Goal: Task Accomplishment & Management: Manage account settings

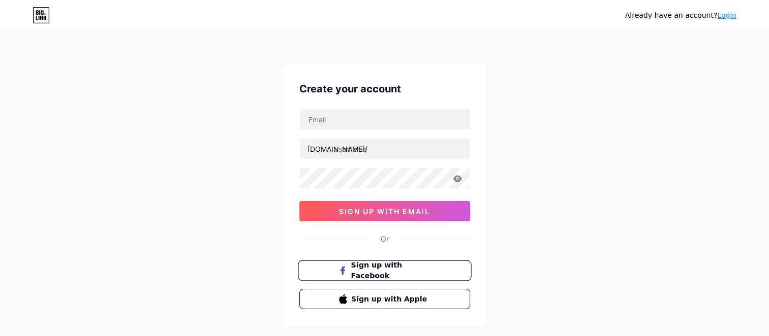
click at [390, 273] on span "Sign up with Facebook" at bounding box center [391, 271] width 80 height 22
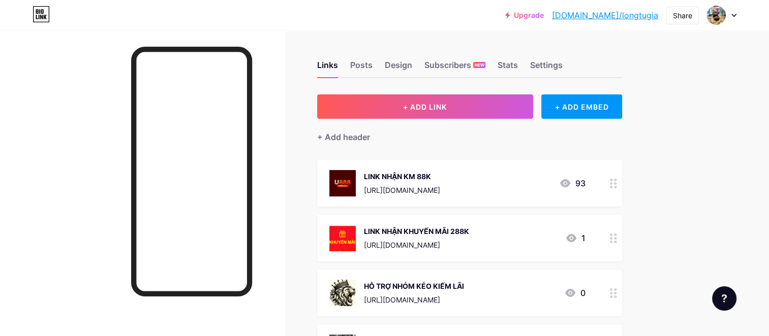
click at [609, 181] on div at bounding box center [613, 183] width 17 height 47
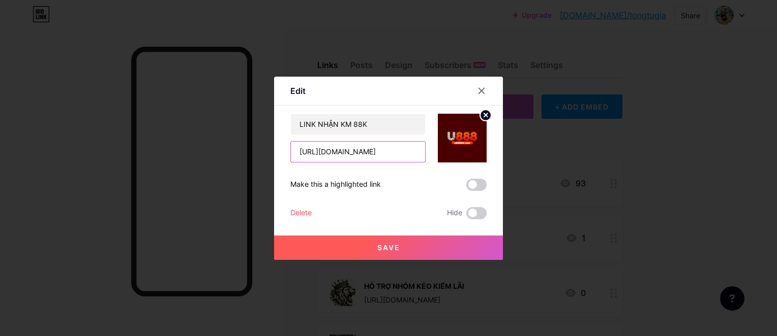
drag, startPoint x: 412, startPoint y: 151, endPoint x: 275, endPoint y: 137, distance: 137.5
click at [275, 137] on div "Edit Content YouTube Play YouTube video without leaving your page. ADD Vimeo Pl…" at bounding box center [388, 168] width 229 height 183
paste input "u8888a.com/"
type input "https://www.u8888a.com/?f=2537628"
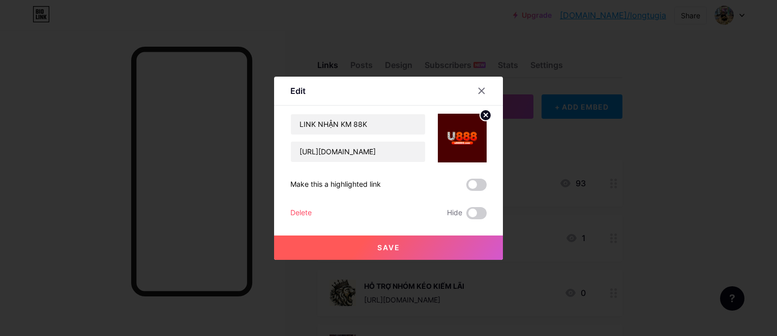
click at [390, 250] on span "Save" at bounding box center [388, 247] width 23 height 9
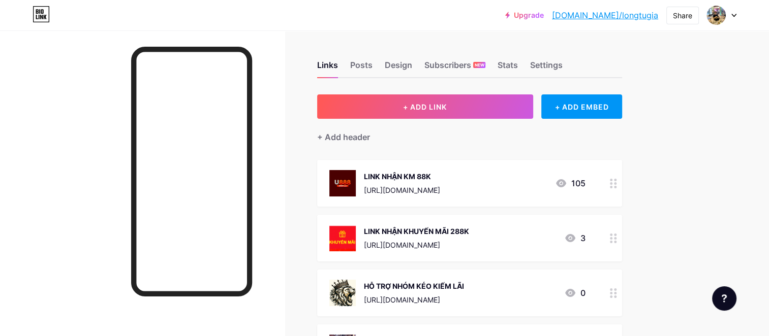
click at [385, 240] on div "https://www.def23.vip?f=2537628" at bounding box center [416, 245] width 105 height 11
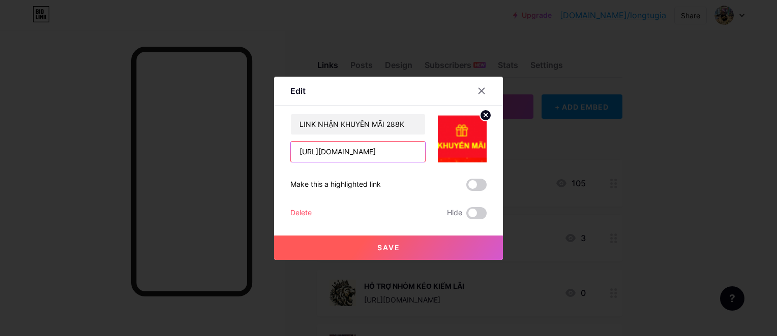
drag, startPoint x: 413, startPoint y: 150, endPoint x: 282, endPoint y: 140, distance: 131.0
click at [282, 140] on div "Edit Content YouTube Play YouTube video without leaving your page. ADD Vimeo Pl…" at bounding box center [388, 168] width 229 height 183
paste input "u8888a.com/"
type input "https://www.u8888a.com/?f=2537628"
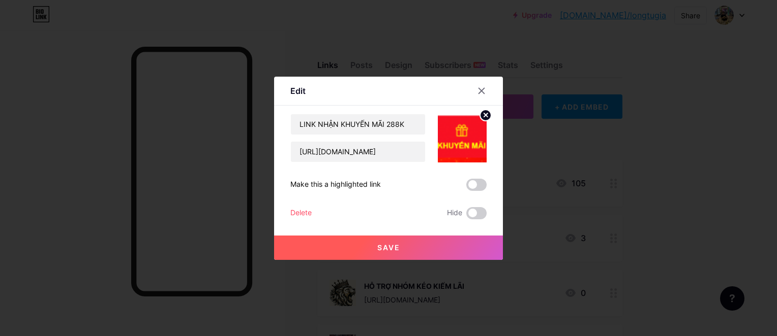
click at [377, 245] on span "Save" at bounding box center [388, 247] width 23 height 9
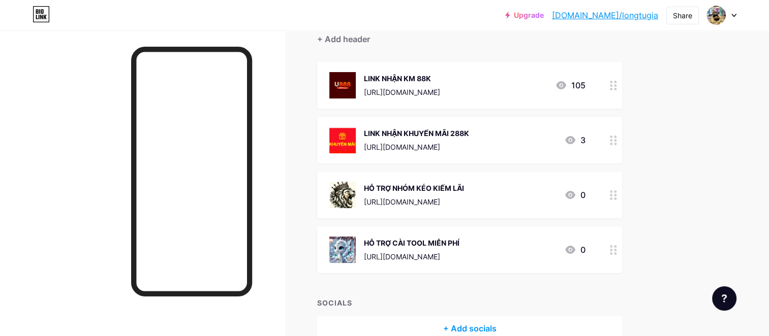
scroll to position [51, 0]
